Goal: Transaction & Acquisition: Purchase product/service

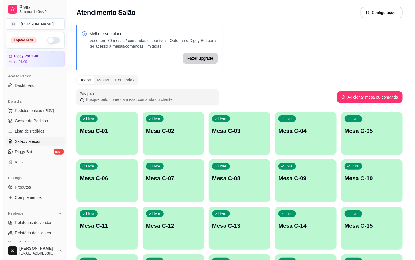
scroll to position [155, 0]
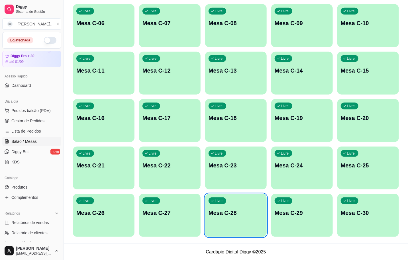
click at [353, 214] on p "Mesa C-30" at bounding box center [368, 213] width 55 height 8
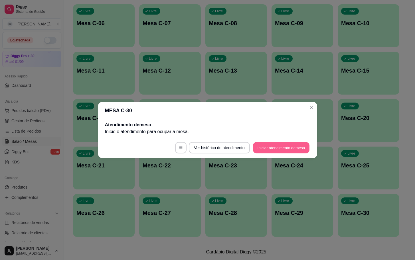
click at [284, 150] on button "Iniciar atendimento de mesa" at bounding box center [281, 147] width 56 height 11
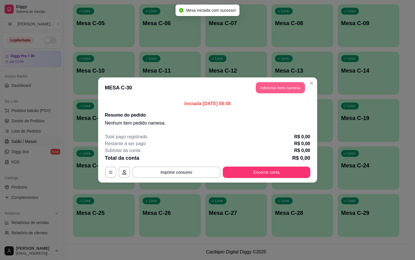
click at [288, 90] on button "Adicionar itens na mesa" at bounding box center [280, 87] width 49 height 11
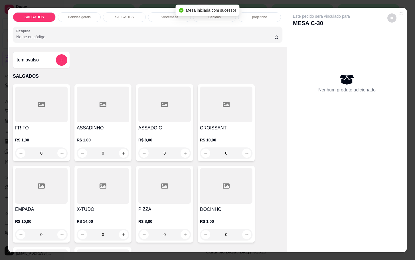
click at [60, 114] on div at bounding box center [41, 104] width 52 height 36
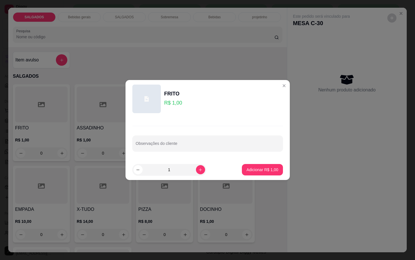
click at [201, 174] on div "1" at bounding box center [169, 169] width 74 height 11
click at [198, 172] on button "increase-product-quantity" at bounding box center [200, 169] width 9 height 9
click at [198, 171] on icon "increase-product-quantity" at bounding box center [200, 169] width 4 height 4
click at [198, 170] on icon "increase-product-quantity" at bounding box center [200, 169] width 4 height 4
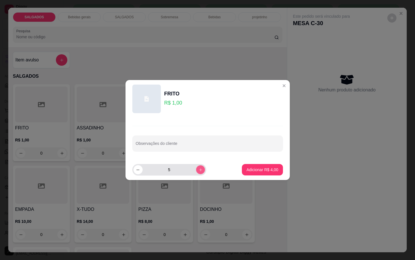
click at [198, 170] on icon "increase-product-quantity" at bounding box center [200, 169] width 4 height 4
type input "6"
click at [255, 167] on p "Adicionar R$ 6,00" at bounding box center [262, 169] width 31 height 5
type input "6"
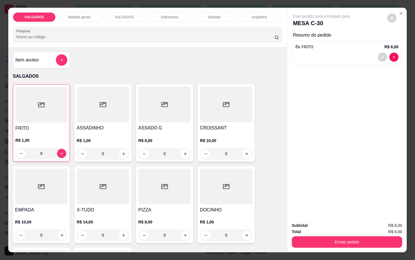
click at [84, 15] on p "Bebidas gerais" at bounding box center [79, 17] width 23 height 5
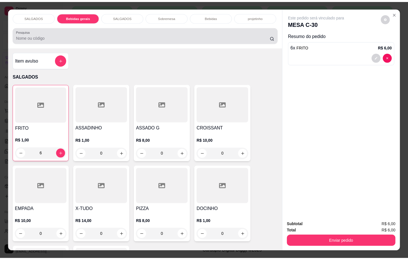
scroll to position [14, 0]
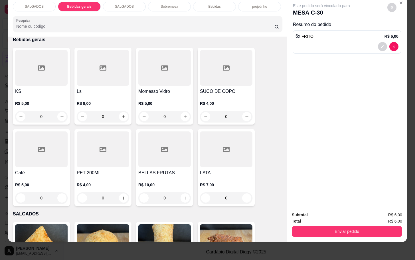
click at [70, 157] on div "KS R$ 5,00 0 Ls R$ 8,00 0 Momesso Vidro R$ 5,00 0 SUCO DE COPO R$ 4,00 0 Café R…" at bounding box center [148, 127] width 270 height 158
click at [66, 157] on div "Café R$ 5,00 0" at bounding box center [41, 167] width 57 height 77
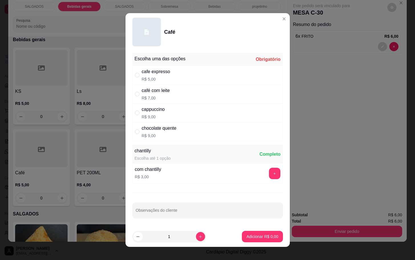
click at [170, 98] on div "café com leite R$ 7,00" at bounding box center [207, 93] width 151 height 19
radio input "true"
click at [248, 234] on p "Adicionar R$ 7,00" at bounding box center [262, 236] width 32 height 6
type input "1"
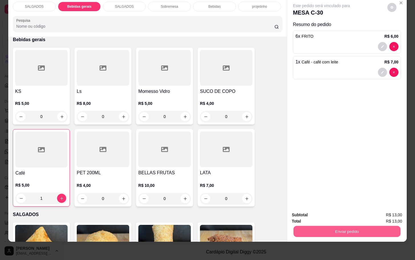
click at [331, 230] on button "Enviar pedido" at bounding box center [347, 230] width 107 height 11
click at [336, 214] on button "Não registrar e enviar pedido" at bounding box center [327, 210] width 59 height 11
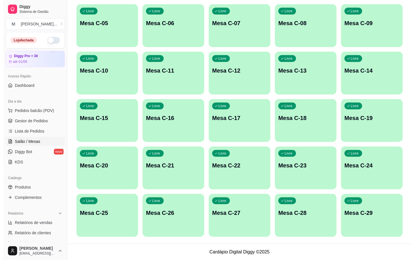
scroll to position [69, 0]
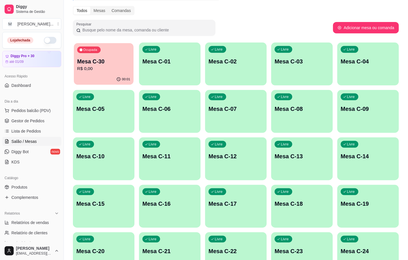
click at [97, 51] on p "Ocupada" at bounding box center [90, 50] width 14 height 5
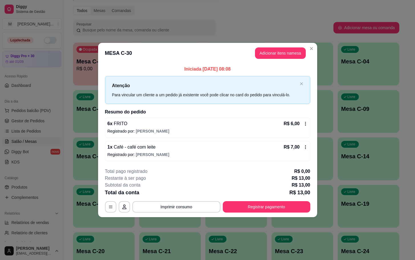
click at [284, 60] on header "MESA C-30 Adicionar itens na mesa" at bounding box center [207, 53] width 219 height 21
click at [288, 55] on button "Adicionar itens na mesa" at bounding box center [280, 52] width 51 height 11
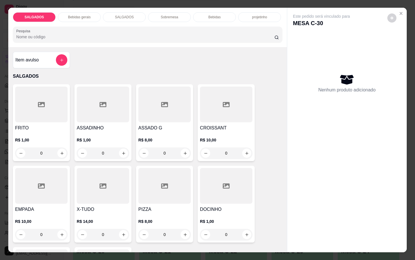
click at [54, 118] on div at bounding box center [41, 104] width 52 height 36
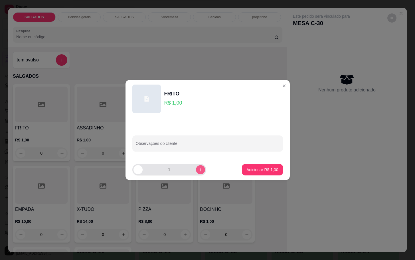
click at [198, 170] on icon "increase-product-quantity" at bounding box center [200, 169] width 4 height 4
click at [198, 169] on button "increase-product-quantity" at bounding box center [200, 169] width 9 height 9
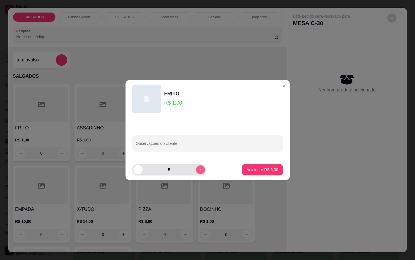
type input "6"
click at [249, 173] on button "Adicionar R$ 6,00" at bounding box center [262, 169] width 41 height 11
type input "6"
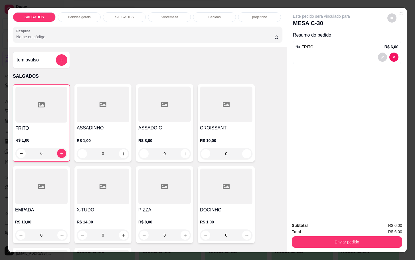
scroll to position [86, 0]
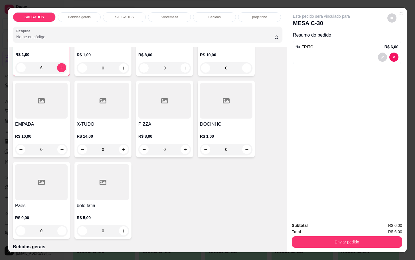
click at [72, 17] on div "Bebidas gerais" at bounding box center [79, 17] width 43 height 10
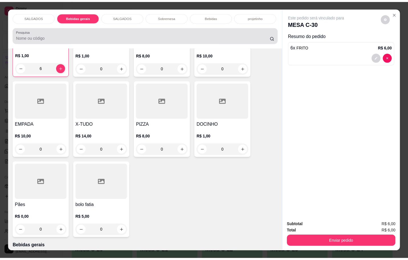
scroll to position [14, 0]
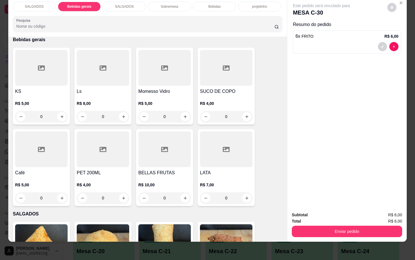
click at [38, 146] on icon at bounding box center [41, 149] width 7 height 7
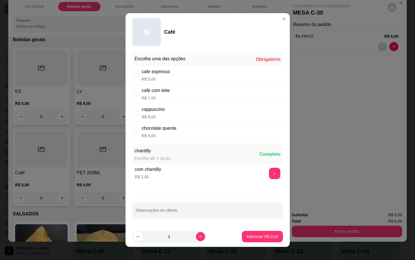
click at [173, 89] on div "café com leite R$ 7,00" at bounding box center [207, 93] width 151 height 19
radio input "true"
click at [255, 237] on p "Adicionar R$ 7,00" at bounding box center [262, 235] width 31 height 5
type input "1"
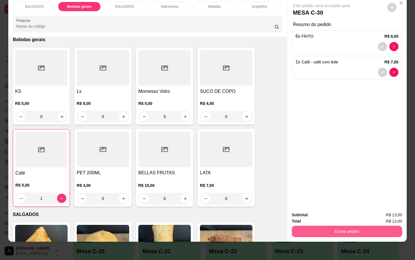
click at [329, 224] on div "Enviar pedido" at bounding box center [347, 230] width 110 height 13
click at [329, 225] on button "Enviar pedido" at bounding box center [347, 230] width 110 height 11
click at [329, 212] on button "Não registrar e enviar pedido" at bounding box center [327, 210] width 58 height 11
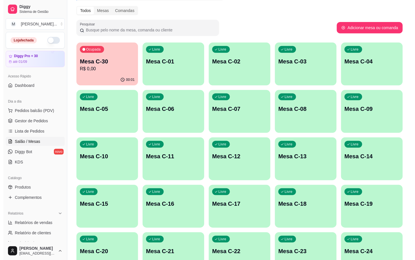
scroll to position [155, 0]
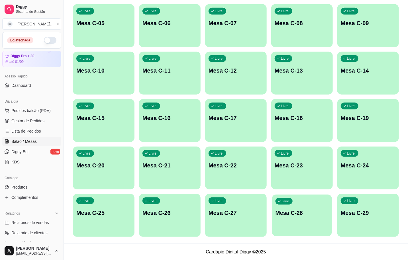
click at [312, 207] on div "Livre Mesa C-28" at bounding box center [302, 211] width 60 height 35
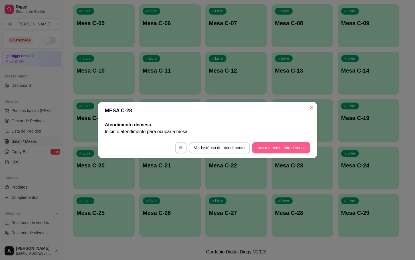
click at [301, 144] on button "Iniciar atendimento de mesa" at bounding box center [281, 147] width 58 height 11
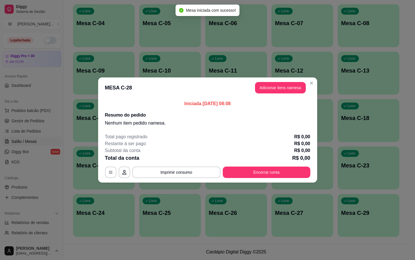
click at [300, 94] on header "MESA C-28 Adicionar itens na mesa" at bounding box center [207, 87] width 219 height 21
click at [297, 92] on button "Adicionar itens na mesa" at bounding box center [280, 87] width 51 height 11
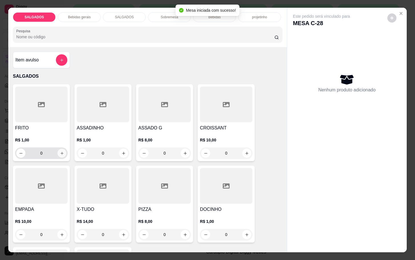
click at [60, 151] on icon "increase-product-quantity" at bounding box center [62, 153] width 4 height 4
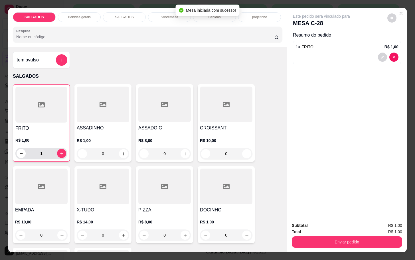
click at [63, 149] on div "1" at bounding box center [41, 152] width 52 height 11
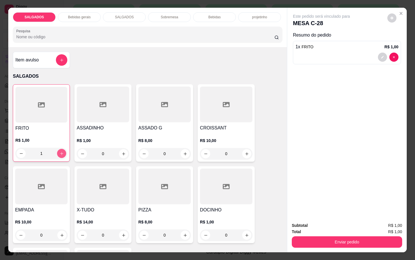
click at [62, 149] on button "increase-product-quantity" at bounding box center [61, 153] width 9 height 9
click at [62, 150] on button "increase-product-quantity" at bounding box center [61, 153] width 9 height 9
click at [62, 149] on button "increase-product-quantity" at bounding box center [61, 153] width 9 height 9
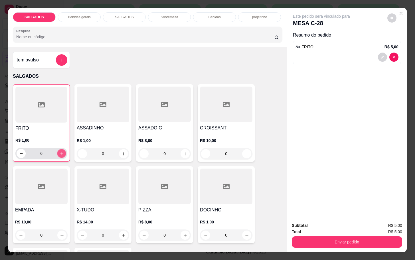
click at [62, 149] on button "increase-product-quantity" at bounding box center [61, 153] width 9 height 9
click at [62, 148] on div "7" at bounding box center [42, 152] width 50 height 11
click at [62, 148] on div "8" at bounding box center [42, 152] width 50 height 11
click at [62, 154] on div "8" at bounding box center [42, 152] width 50 height 11
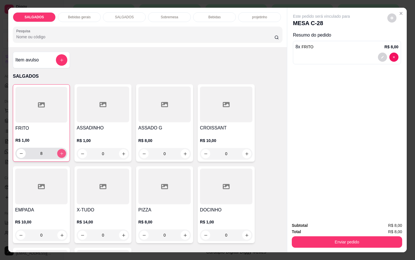
click at [60, 154] on button "increase-product-quantity" at bounding box center [61, 153] width 9 height 9
click at [59, 153] on button "increase-product-quantity" at bounding box center [61, 153] width 9 height 9
click at [60, 153] on icon "increase-product-quantity" at bounding box center [62, 153] width 4 height 4
click at [61, 152] on button "increase-product-quantity" at bounding box center [61, 153] width 9 height 9
click at [60, 151] on icon "increase-product-quantity" at bounding box center [62, 153] width 4 height 4
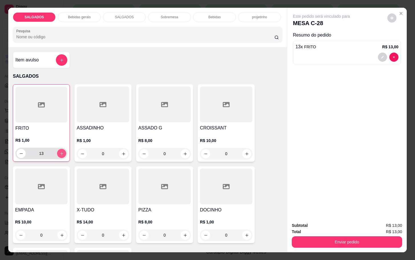
click at [60, 151] on icon "increase-product-quantity" at bounding box center [62, 153] width 4 height 4
click at [62, 151] on button "increase-product-quantity" at bounding box center [61, 153] width 9 height 9
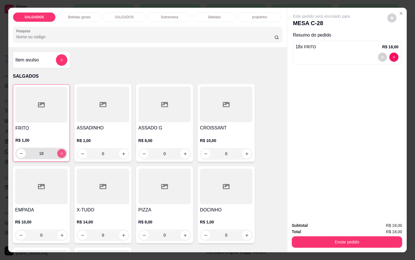
click at [60, 151] on icon "increase-product-quantity" at bounding box center [62, 153] width 4 height 4
click at [57, 151] on button "increase-product-quantity" at bounding box center [61, 153] width 9 height 9
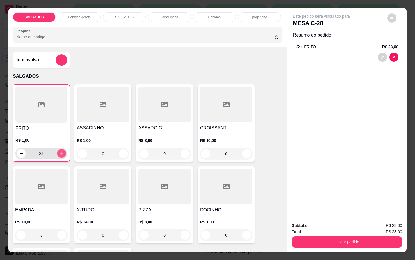
click at [57, 151] on button "increase-product-quantity" at bounding box center [61, 153] width 9 height 9
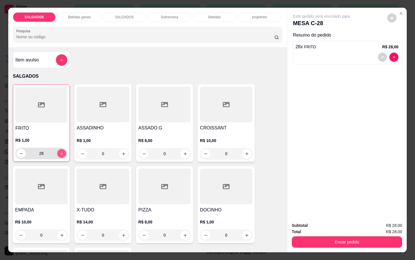
click at [57, 151] on button "increase-product-quantity" at bounding box center [61, 153] width 9 height 9
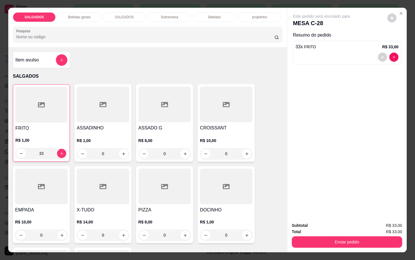
click at [52, 151] on input "33" at bounding box center [41, 152] width 31 height 11
click at [60, 151] on icon "increase-product-quantity" at bounding box center [62, 153] width 4 height 4
type input "35"
click at [47, 54] on div "Item avulso" at bounding box center [41, 59] width 52 height 11
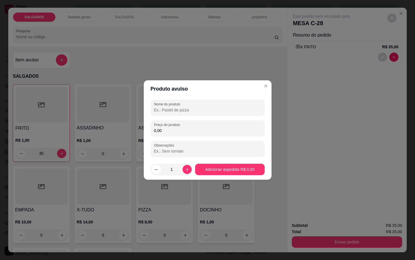
click at [170, 131] on input "0,00" at bounding box center [207, 131] width 107 height 6
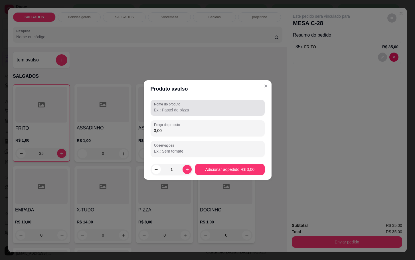
type input "3,00"
click at [239, 110] on input "Nome do produto" at bounding box center [207, 110] width 107 height 6
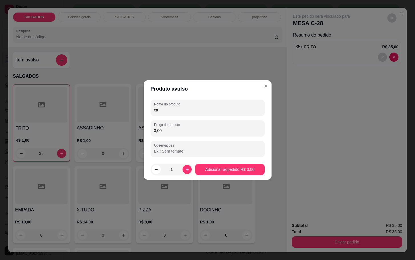
type input "x"
type input "caixa de salgado"
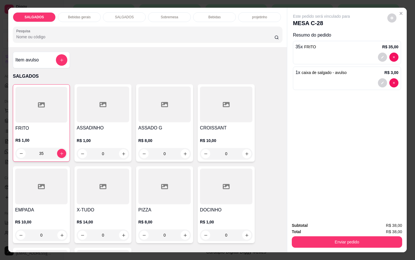
click at [88, 16] on div "Bebidas gerais" at bounding box center [79, 17] width 43 height 10
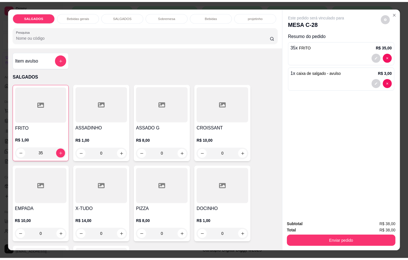
scroll to position [14, 0]
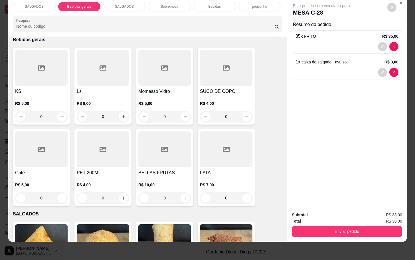
click at [59, 139] on div at bounding box center [41, 149] width 52 height 36
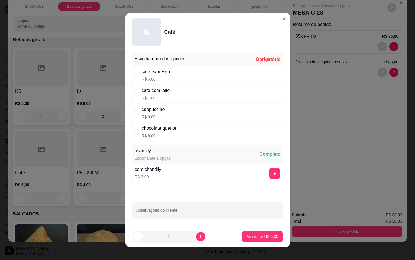
click at [166, 89] on div "café com leite" at bounding box center [156, 90] width 28 height 7
radio input "true"
click at [264, 236] on p "Adicionar R$ 7,00" at bounding box center [262, 235] width 31 height 5
type input "1"
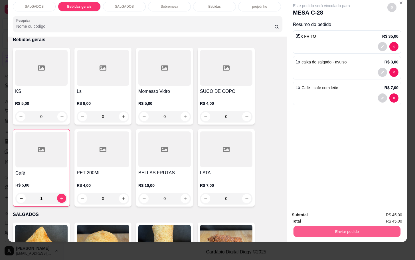
click at [331, 225] on button "Enviar pedido" at bounding box center [347, 230] width 107 height 11
click at [330, 208] on button "Não registrar e enviar pedido" at bounding box center [327, 210] width 59 height 11
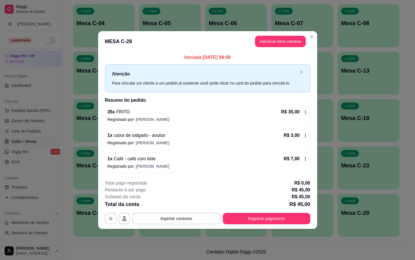
click at [295, 224] on footer "**********" at bounding box center [207, 202] width 219 height 54
click at [299, 219] on button "Registrar pagamento" at bounding box center [266, 218] width 85 height 11
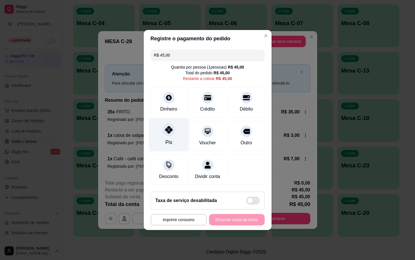
click at [168, 133] on div "Pix" at bounding box center [169, 134] width 40 height 33
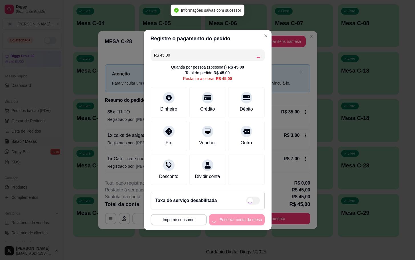
type input "R$ 0,00"
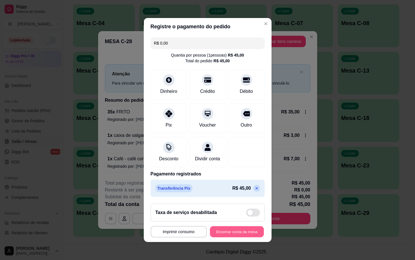
click at [235, 237] on button "Encerrar conta da mesa" at bounding box center [237, 231] width 54 height 11
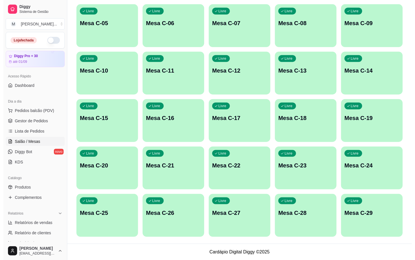
scroll to position [27, 0]
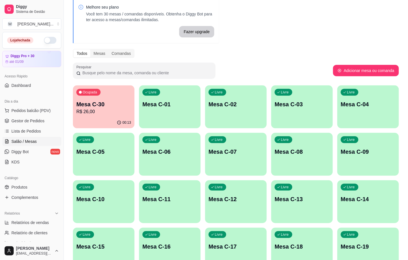
click at [88, 112] on p "R$ 26,00" at bounding box center [103, 111] width 55 height 7
click at [110, 88] on div "Ocupada Mesa C-30 R$ 26,00" at bounding box center [104, 101] width 62 height 32
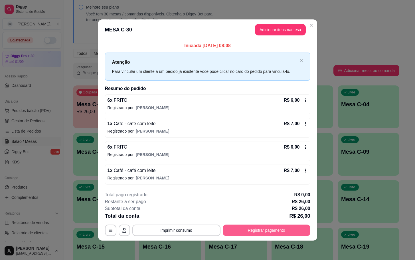
click at [260, 228] on button "Registrar pagamento" at bounding box center [267, 229] width 88 height 11
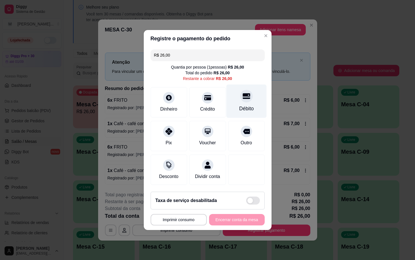
click at [229, 100] on div "Débito" at bounding box center [246, 100] width 40 height 33
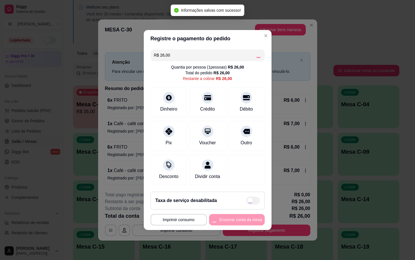
type input "R$ 0,00"
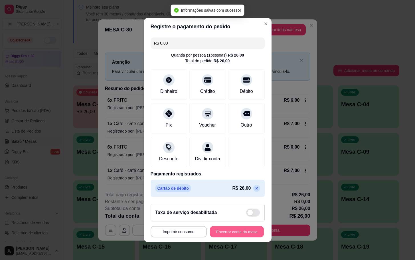
click at [227, 236] on button "Encerrar conta da mesa" at bounding box center [237, 231] width 54 height 11
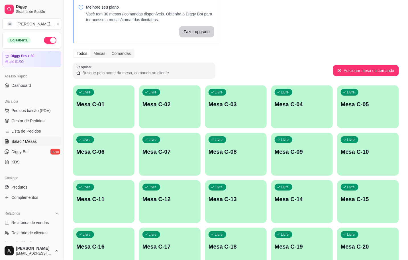
click at [82, 114] on div "Livre Mesa C-01" at bounding box center [104, 103] width 62 height 36
click at [372, 250] on p "Mesa C-20" at bounding box center [368, 246] width 55 height 8
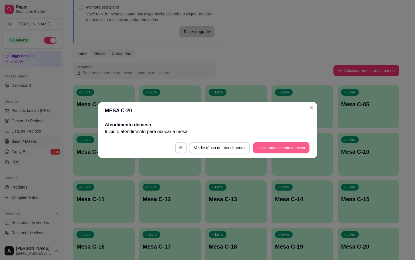
click at [293, 149] on button "Iniciar atendimento de mesa" at bounding box center [281, 147] width 56 height 11
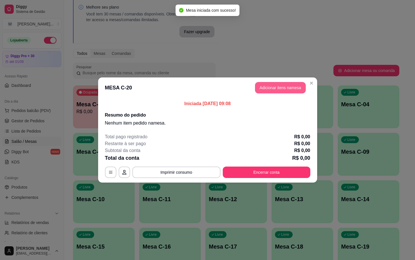
click at [289, 93] on button "Adicionar itens na mesa" at bounding box center [280, 87] width 51 height 11
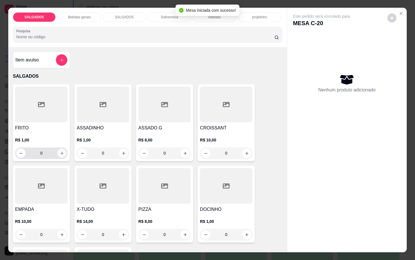
click at [62, 150] on button "increase-product-quantity" at bounding box center [61, 152] width 9 height 9
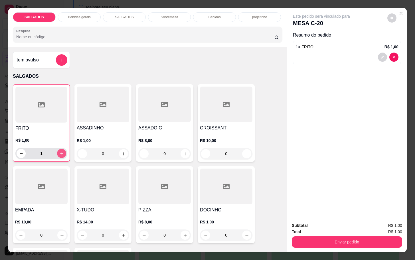
click at [63, 150] on div "1" at bounding box center [41, 152] width 52 height 11
click at [61, 151] on button "increase-product-quantity" at bounding box center [61, 153] width 9 height 9
click at [62, 151] on button "increase-product-quantity" at bounding box center [61, 153] width 9 height 9
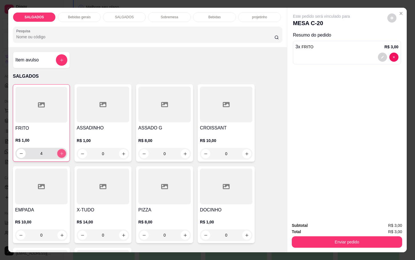
click at [62, 151] on button "increase-product-quantity" at bounding box center [61, 153] width 9 height 9
click at [62, 150] on button "increase-product-quantity" at bounding box center [61, 153] width 9 height 9
click at [60, 151] on icon "increase-product-quantity" at bounding box center [62, 153] width 4 height 4
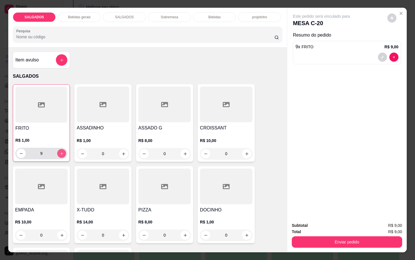
click at [60, 151] on icon "increase-product-quantity" at bounding box center [62, 153] width 4 height 4
type input "12"
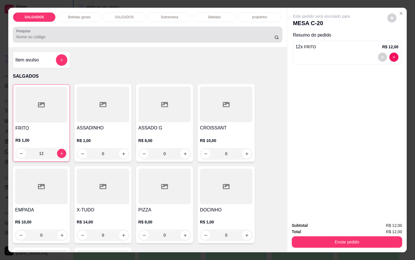
click at [87, 21] on div "SALGADOS Bebidas gerais SALGADOS Sobremesa Bebidas projetinho Pesquisa" at bounding box center [147, 27] width 279 height 39
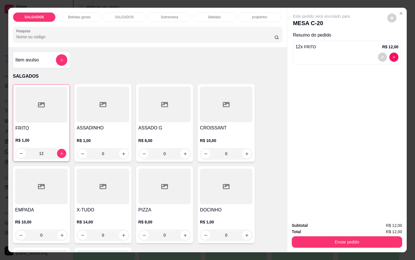
click at [90, 21] on div "SALGADOS Bebidas gerais SALGADOS Sobremesa Bebidas projetinho Pesquisa" at bounding box center [147, 27] width 279 height 39
click at [90, 16] on div "Bebidas gerais" at bounding box center [79, 17] width 43 height 10
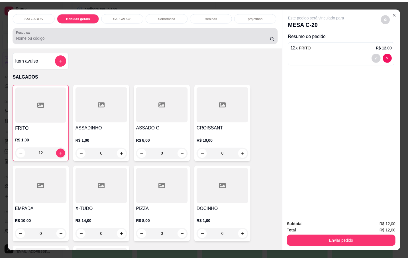
scroll to position [14, 0]
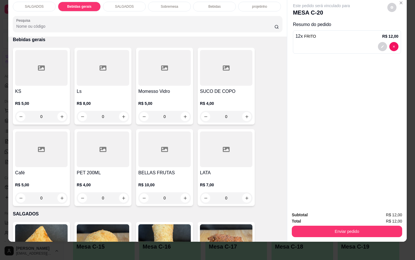
click at [165, 74] on div at bounding box center [164, 68] width 52 height 36
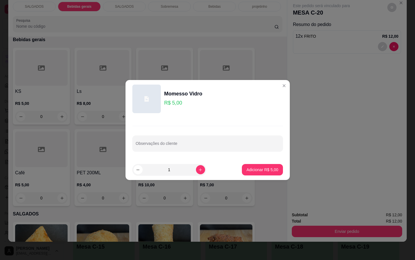
click at [252, 171] on p "Adicionar R$ 5,00" at bounding box center [262, 170] width 32 height 6
type input "1"
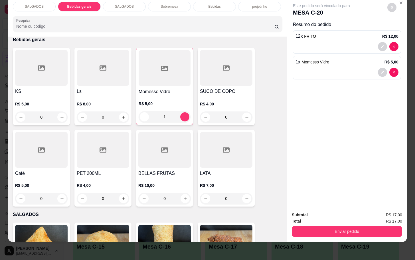
click at [317, 225] on button "Enviar pedido" at bounding box center [347, 230] width 110 height 11
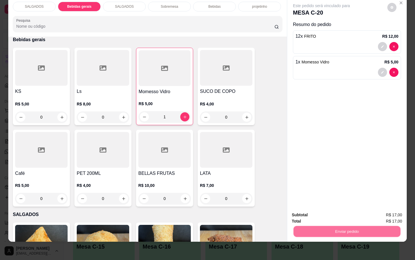
click at [309, 207] on button "Não registrar e enviar pedido" at bounding box center [327, 210] width 59 height 11
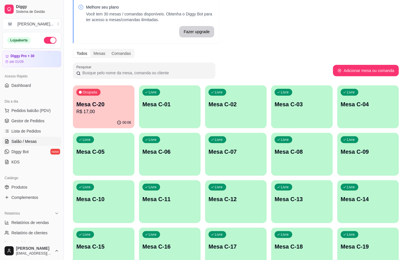
click at [99, 115] on div "Ocupada Mesa C-20 R$ 17,00" at bounding box center [104, 101] width 62 height 32
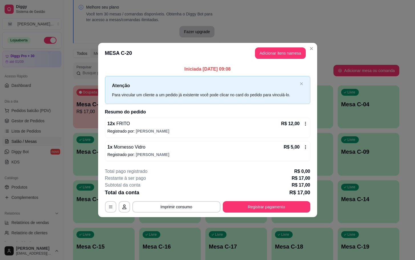
click at [264, 214] on footer "**********" at bounding box center [207, 190] width 219 height 54
click at [268, 195] on div "Total da conta R$ 17,00" at bounding box center [207, 192] width 205 height 8
click at [270, 208] on button "Registrar pagamento" at bounding box center [267, 206] width 88 height 11
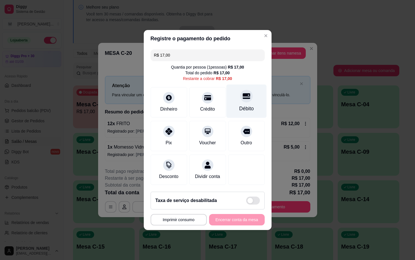
click at [248, 98] on div "Débito" at bounding box center [246, 100] width 40 height 33
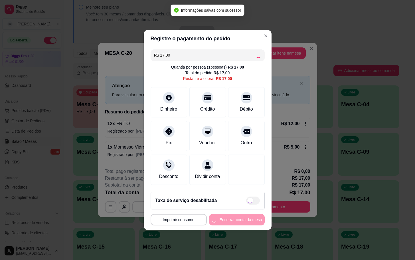
type input "R$ 0,00"
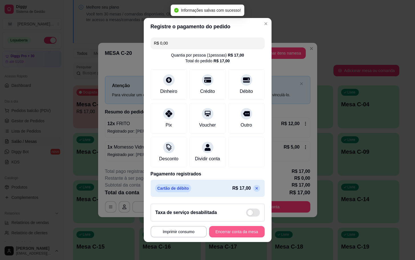
click at [236, 237] on button "Encerrar conta da mesa" at bounding box center [237, 231] width 56 height 11
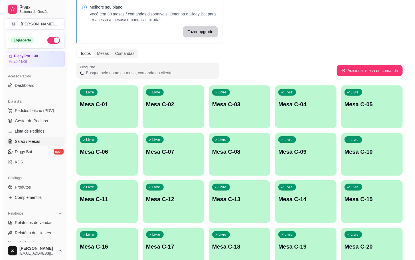
scroll to position [155, 0]
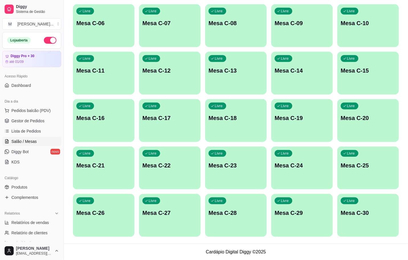
click at [391, 124] on div "Livre Mesa C-20" at bounding box center [369, 117] width 62 height 36
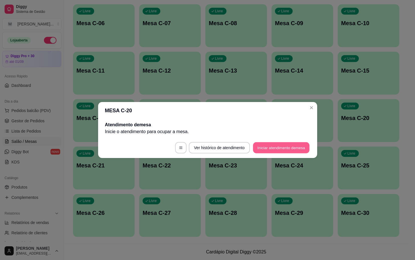
click at [302, 149] on button "Iniciar atendimento de mesa" at bounding box center [281, 147] width 56 height 11
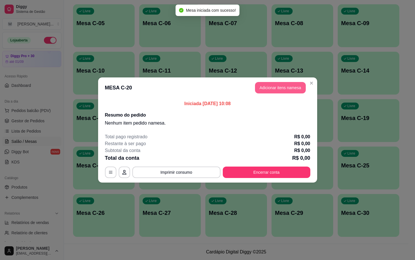
click at [289, 92] on button "Adicionar itens na mesa" at bounding box center [280, 87] width 51 height 11
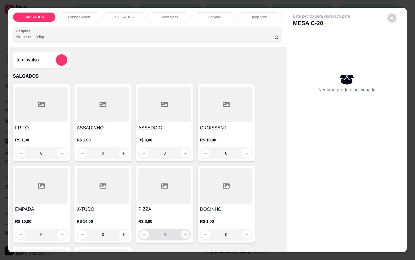
click at [183, 230] on button "increase-product-quantity" at bounding box center [185, 234] width 9 height 9
type input "1"
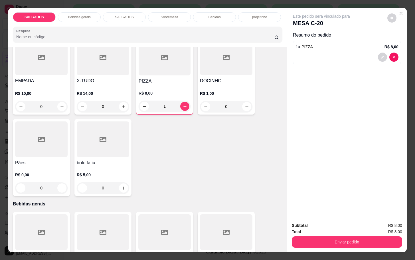
scroll to position [214, 0]
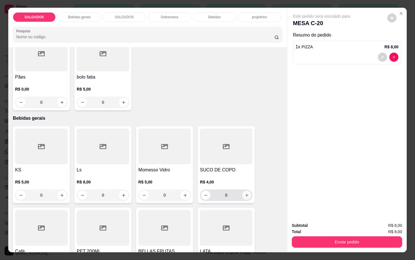
click at [246, 190] on button "increase-product-quantity" at bounding box center [246, 194] width 9 height 9
type input "1"
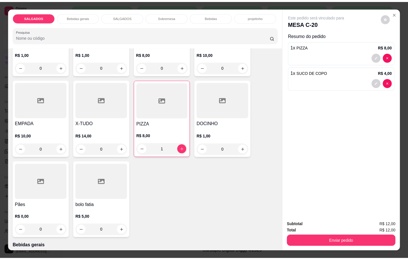
scroll to position [0, 0]
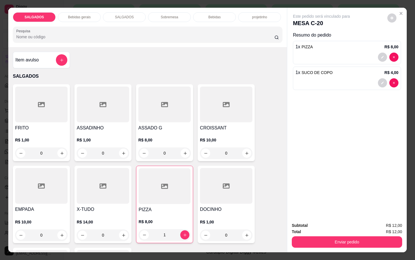
drag, startPoint x: 48, startPoint y: 153, endPoint x: -23, endPoint y: 174, distance: 73.7
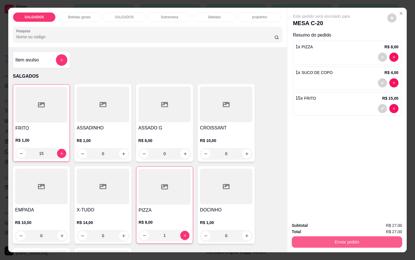
type input "15"
click at [364, 234] on div "Enviar pedido" at bounding box center [347, 240] width 110 height 13
click at [347, 236] on button "Enviar pedido" at bounding box center [347, 241] width 110 height 11
click at [341, 227] on button "Não registrar e enviar pedido" at bounding box center [327, 224] width 58 height 11
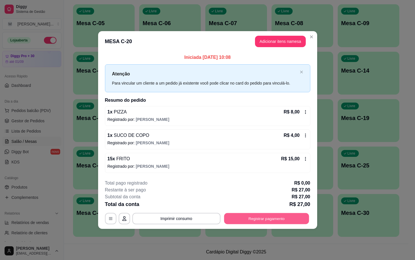
click at [283, 222] on button "Registrar pagamento" at bounding box center [266, 218] width 85 height 11
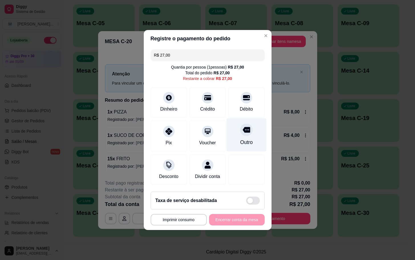
click at [247, 129] on div "Outro" at bounding box center [246, 134] width 40 height 33
click at [246, 128] on div at bounding box center [246, 129] width 13 height 13
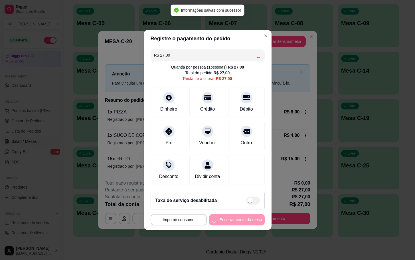
type input "R$ 0,00"
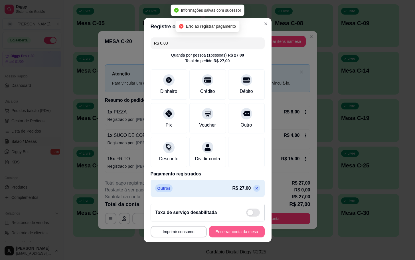
click at [226, 237] on button "Encerrar conta da mesa" at bounding box center [237, 231] width 56 height 11
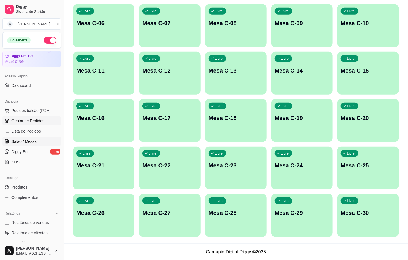
click at [9, 117] on link "Gestor de Pedidos" at bounding box center [31, 120] width 59 height 9
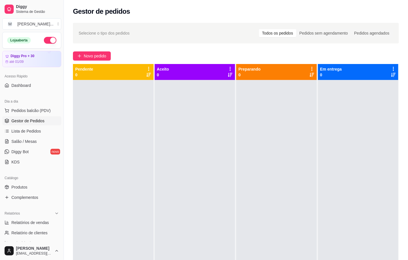
click at [15, 136] on ul "Pedidos balcão (PDV) Gestor de Pedidos Lista de Pedidos Salão / Mesas Diggy Bot…" at bounding box center [31, 136] width 59 height 60
click at [25, 143] on span "Salão / Mesas" at bounding box center [23, 141] width 25 height 6
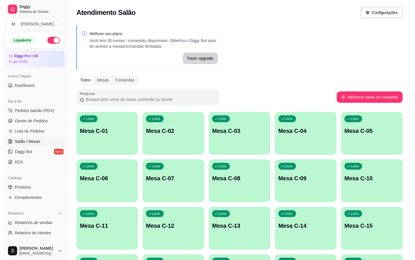
scroll to position [128, 0]
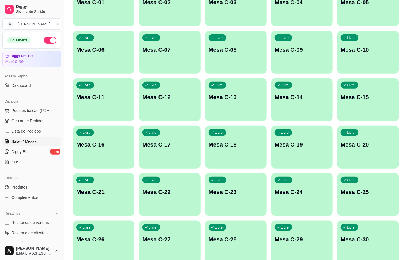
click at [130, 165] on div "button" at bounding box center [104, 164] width 62 height 7
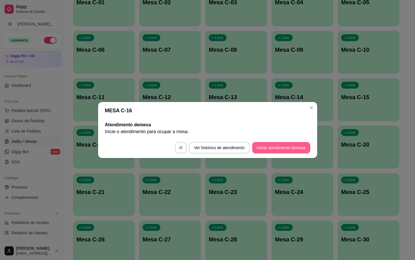
click at [303, 149] on button "Iniciar atendimento de mesa" at bounding box center [281, 147] width 58 height 11
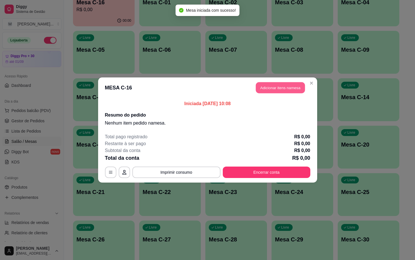
click at [295, 82] on button "Adicionar itens na mesa" at bounding box center [280, 87] width 49 height 11
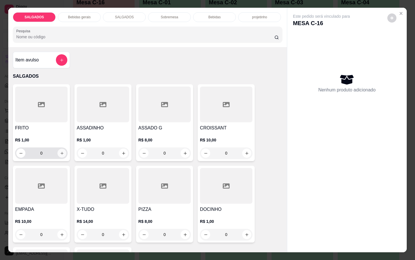
click at [60, 151] on icon "increase-product-quantity" at bounding box center [62, 153] width 4 height 4
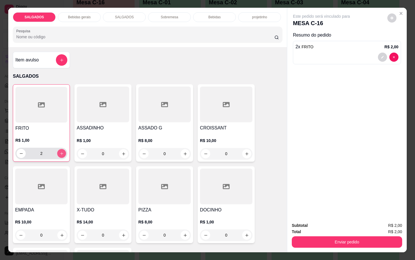
click at [60, 151] on icon "increase-product-quantity" at bounding box center [62, 153] width 4 height 4
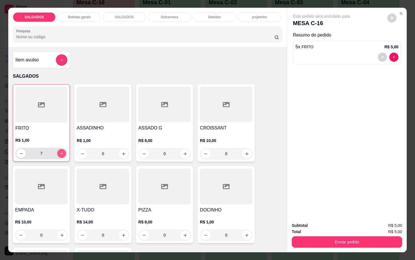
click at [60, 151] on icon "increase-product-quantity" at bounding box center [62, 153] width 4 height 4
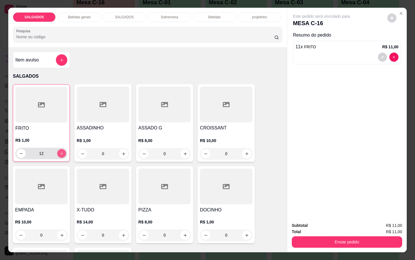
click at [60, 151] on icon "increase-product-quantity" at bounding box center [62, 153] width 4 height 4
click at [17, 149] on button "decrease-product-quantity" at bounding box center [21, 153] width 9 height 9
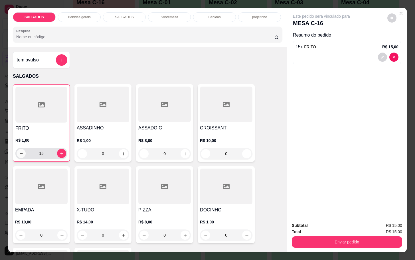
click at [17, 149] on button "decrease-product-quantity" at bounding box center [21, 153] width 9 height 9
type input "14"
click at [66, 17] on div "Bebidas gerais" at bounding box center [79, 17] width 43 height 10
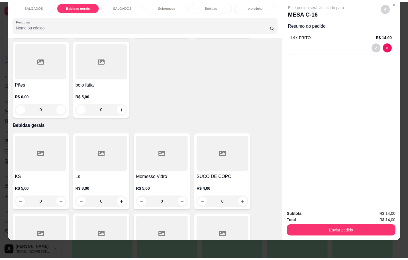
scroll to position [282, 0]
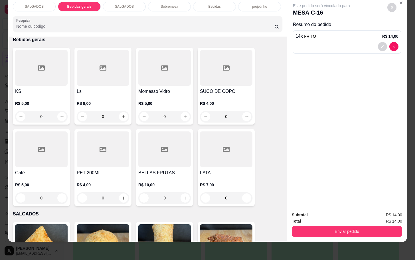
click at [210, 66] on div at bounding box center [226, 68] width 52 height 36
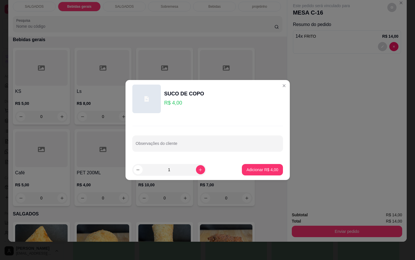
click at [247, 166] on button "Adicionar R$ 4,00" at bounding box center [262, 169] width 41 height 11
type input "1"
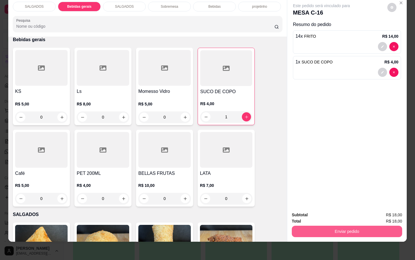
click at [294, 228] on button "Enviar pedido" at bounding box center [347, 230] width 110 height 11
click at [298, 214] on button "Não registrar e enviar pedido" at bounding box center [327, 210] width 58 height 11
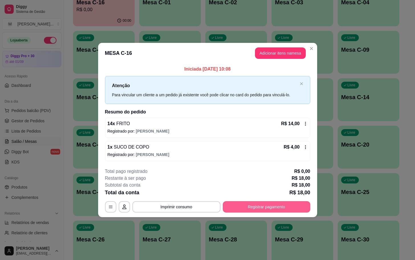
click at [270, 205] on button "Registrar pagamento" at bounding box center [267, 206] width 88 height 11
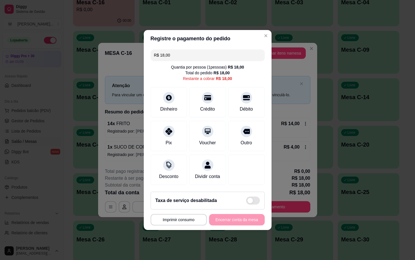
click at [251, 114] on div "R$ 18,00 Quantia por pessoa ( 1 pessoas) R$ 18,00 Total do pedido R$ 18,00 Rest…" at bounding box center [208, 117] width 128 height 140
click at [245, 96] on div at bounding box center [246, 96] width 13 height 13
type input "R$ 0,00"
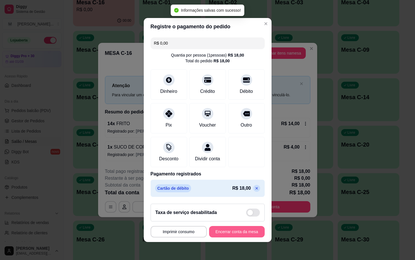
click at [229, 231] on button "Encerrar conta da mesa" at bounding box center [237, 231] width 56 height 11
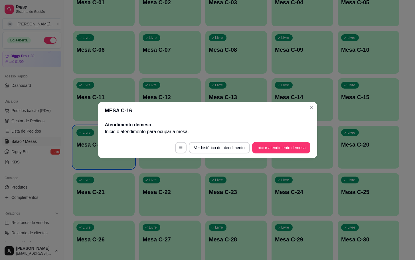
drag, startPoint x: 205, startPoint y: 122, endPoint x: 214, endPoint y: 112, distance: 12.7
click at [206, 122] on h2 "Atendimento de mesa" at bounding box center [207, 124] width 205 height 7
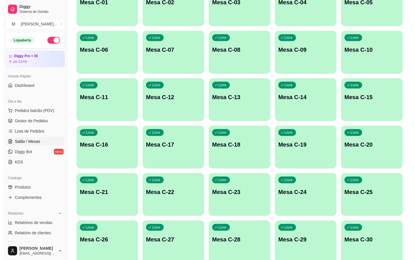
scroll to position [43, 0]
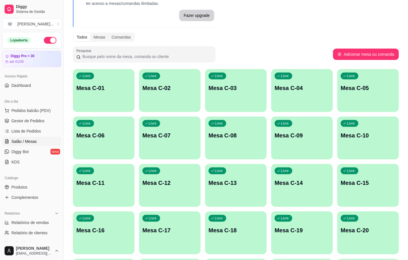
click at [342, 232] on p "Mesa C-20" at bounding box center [368, 230] width 55 height 8
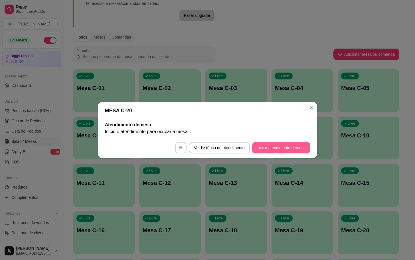
click at [290, 153] on button "Iniciar atendimento de mesa" at bounding box center [281, 147] width 58 height 11
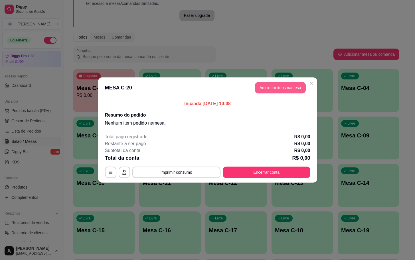
click at [284, 90] on button "Adicionar itens na mesa" at bounding box center [280, 87] width 51 height 11
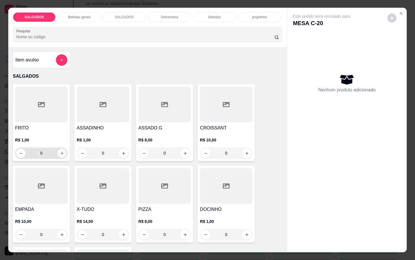
click at [60, 151] on icon "increase-product-quantity" at bounding box center [62, 153] width 4 height 4
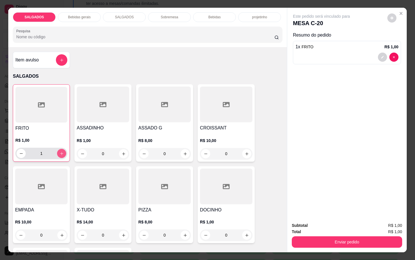
click at [60, 151] on icon "increase-product-quantity" at bounding box center [62, 153] width 4 height 4
type input "4"
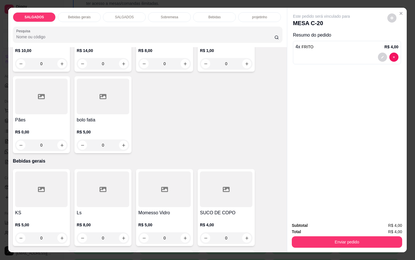
scroll to position [86, 0]
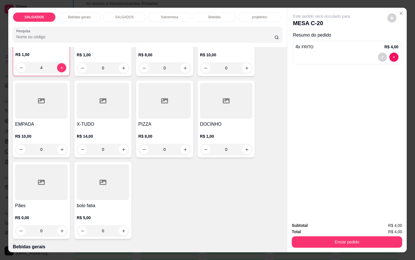
click at [150, 104] on div at bounding box center [164, 101] width 52 height 36
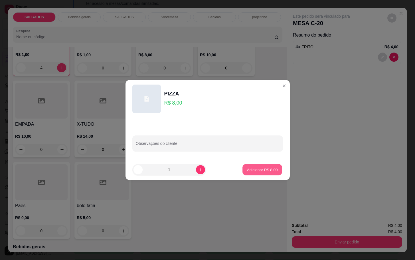
click at [250, 165] on button "Adicionar R$ 8,00" at bounding box center [262, 169] width 40 height 11
type input "1"
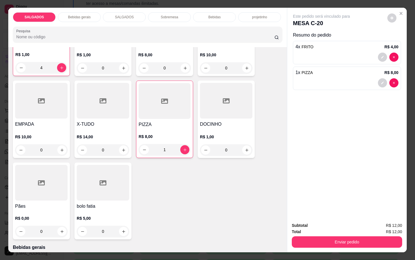
click at [210, 19] on div "SALGADOS Bebidas gerais SALGADOS Sobremesa Bebidas projetinho Pesquisa" at bounding box center [147, 27] width 279 height 39
click at [215, 17] on div "Bebidas" at bounding box center [214, 17] width 43 height 10
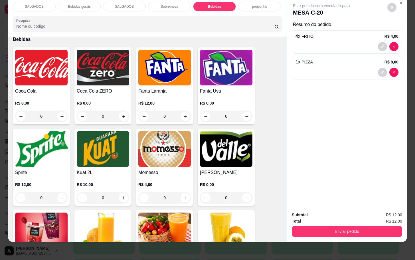
click at [44, 88] on h4 "Coca Cola" at bounding box center [41, 91] width 52 height 7
click at [75, 4] on div "Bebidas gerais" at bounding box center [79, 7] width 43 height 10
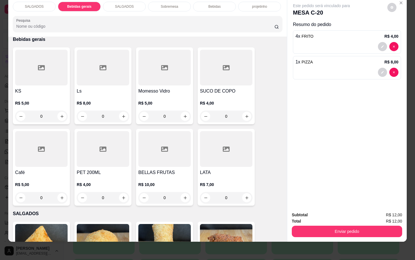
click at [119, 79] on div at bounding box center [103, 68] width 52 height 36
click at [272, 171] on div "KS R$ 5,00 0 Ls R$ 8,00 0 Momesso Vidro R$ 5,00 0 SUCO DE COPO R$ 4,00 0 Café R…" at bounding box center [148, 126] width 270 height 158
click at [111, 88] on h4 "Ls" at bounding box center [103, 91] width 52 height 7
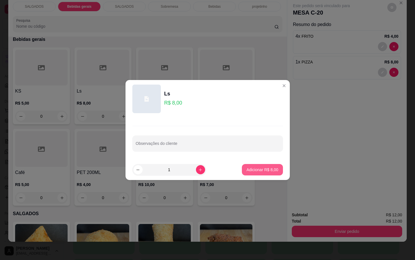
click at [267, 168] on p "Adicionar R$ 8,00" at bounding box center [262, 170] width 32 height 6
type input "1"
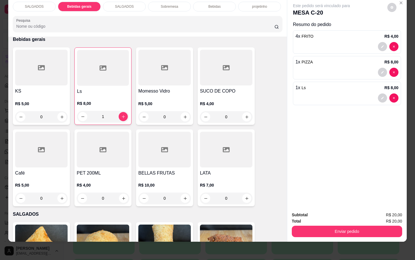
click at [320, 224] on div "Enviar pedido" at bounding box center [347, 230] width 110 height 13
click at [322, 225] on button "Enviar pedido" at bounding box center [347, 230] width 110 height 11
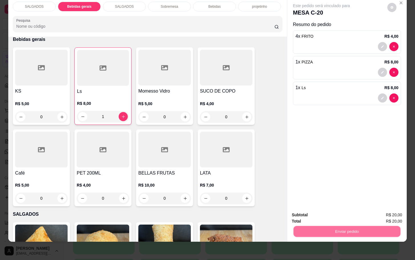
click at [320, 209] on button "Não registrar e enviar pedido" at bounding box center [327, 210] width 59 height 11
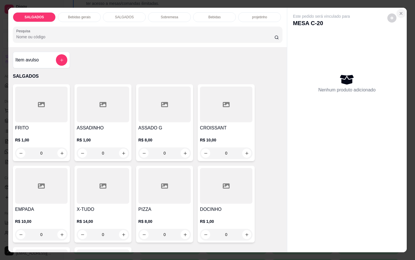
click at [401, 9] on button "Close" at bounding box center [400, 13] width 9 height 9
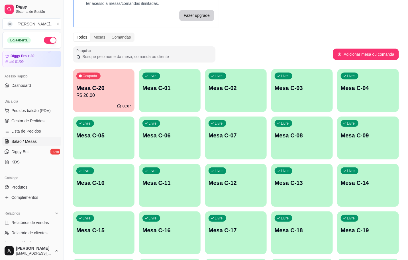
click at [110, 96] on p "R$ 20,00" at bounding box center [103, 95] width 55 height 7
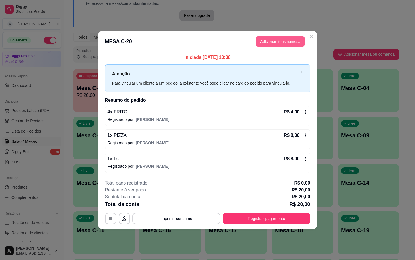
click at [268, 38] on button "Adicionar itens na mesa" at bounding box center [280, 41] width 49 height 11
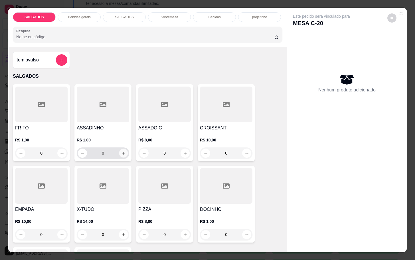
click at [122, 152] on icon "increase-product-quantity" at bounding box center [124, 153] width 4 height 4
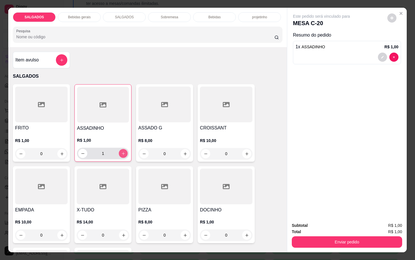
click at [121, 152] on icon "increase-product-quantity" at bounding box center [123, 153] width 4 height 4
type input "3"
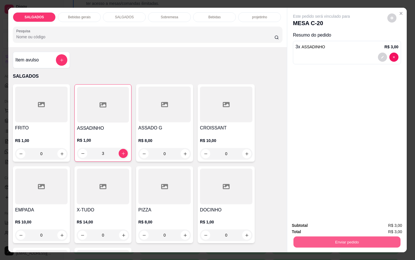
click at [344, 240] on button "Enviar pedido" at bounding box center [347, 241] width 107 height 11
click at [323, 224] on button "Não registrar e enviar pedido" at bounding box center [327, 224] width 59 height 11
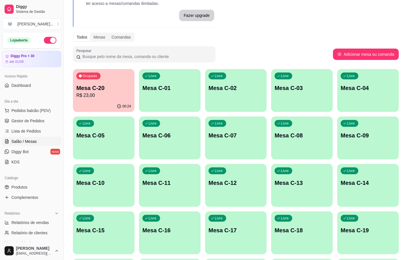
click at [117, 81] on div "Ocupada Mesa C-20 R$ 23,00" at bounding box center [104, 85] width 62 height 32
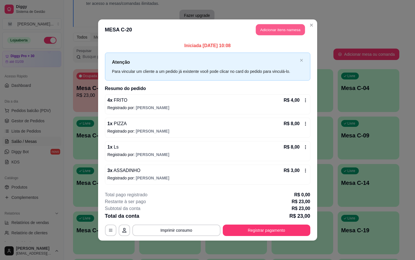
click at [265, 35] on button "Adicionar itens na mesa" at bounding box center [280, 29] width 49 height 11
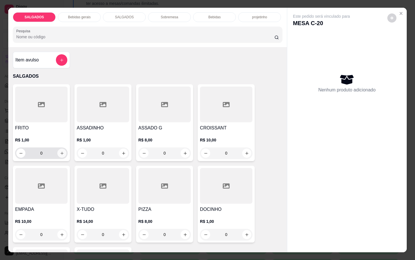
click at [60, 151] on icon "increase-product-quantity" at bounding box center [62, 153] width 4 height 4
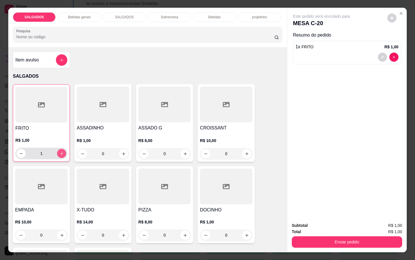
click at [60, 151] on icon "increase-product-quantity" at bounding box center [62, 153] width 4 height 4
type input "3"
click at [246, 231] on button "increase-product-quantity" at bounding box center [246, 234] width 9 height 9
click at [245, 233] on icon "increase-product-quantity" at bounding box center [247, 235] width 4 height 4
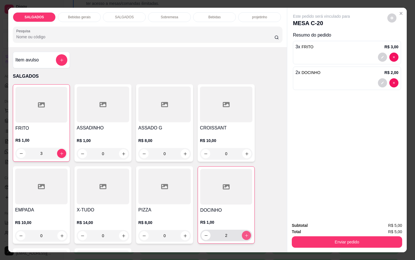
click at [244, 233] on icon "increase-product-quantity" at bounding box center [246, 235] width 4 height 4
click at [205, 233] on icon "decrease-product-quantity" at bounding box center [206, 235] width 4 height 4
type input "4"
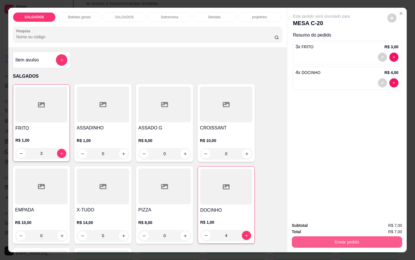
click at [328, 236] on button "Enviar pedido" at bounding box center [347, 241] width 110 height 11
click at [331, 220] on button "Não registrar e enviar pedido" at bounding box center [327, 224] width 58 height 11
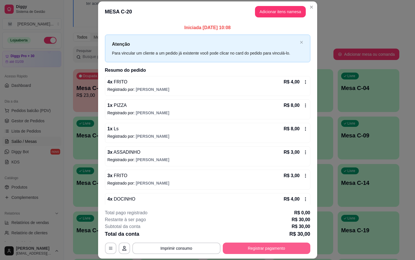
click at [272, 248] on button "Registrar pagamento" at bounding box center [267, 247] width 88 height 11
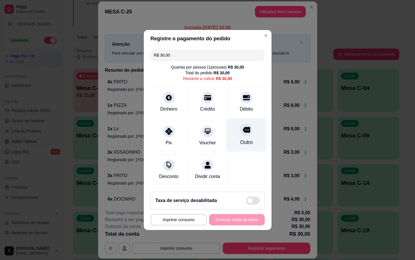
click at [231, 140] on div "Outro" at bounding box center [246, 134] width 40 height 33
click at [224, 225] on div "**********" at bounding box center [208, 219] width 114 height 11
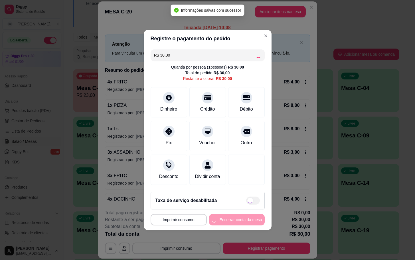
type input "R$ 0,00"
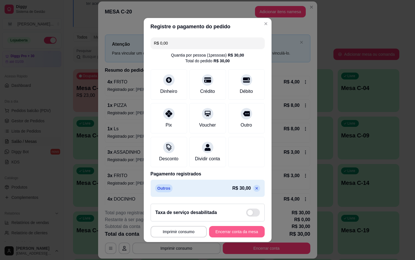
click at [209, 236] on button "Encerrar conta da mesa" at bounding box center [237, 231] width 56 height 11
click at [230, 237] on button "Encerrar conta da mesa" at bounding box center [237, 231] width 56 height 11
